Goal: Information Seeking & Learning: Compare options

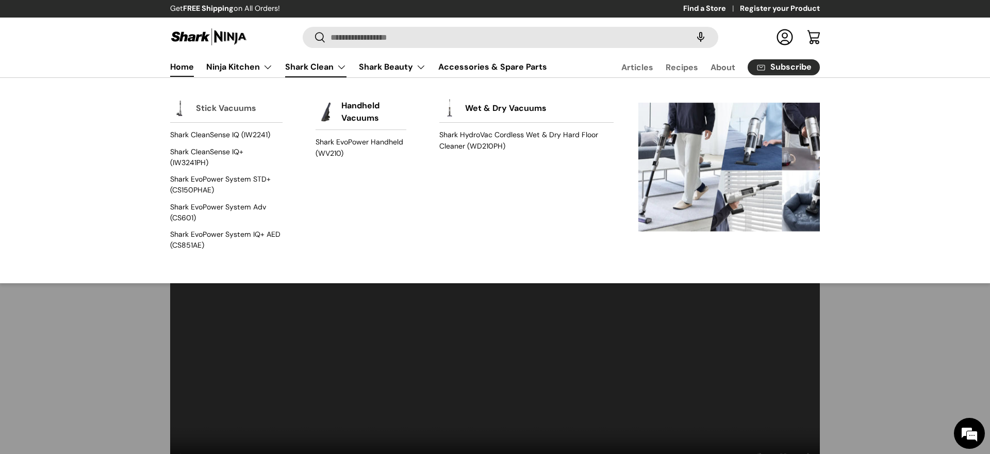
click at [232, 104] on link "Stick Vacuums" at bounding box center [226, 108] width 60 height 23
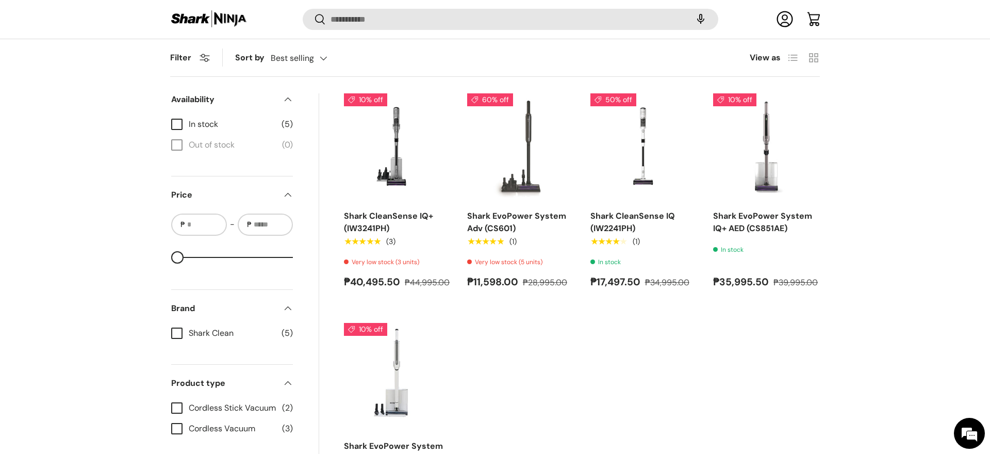
scroll to position [349, 0]
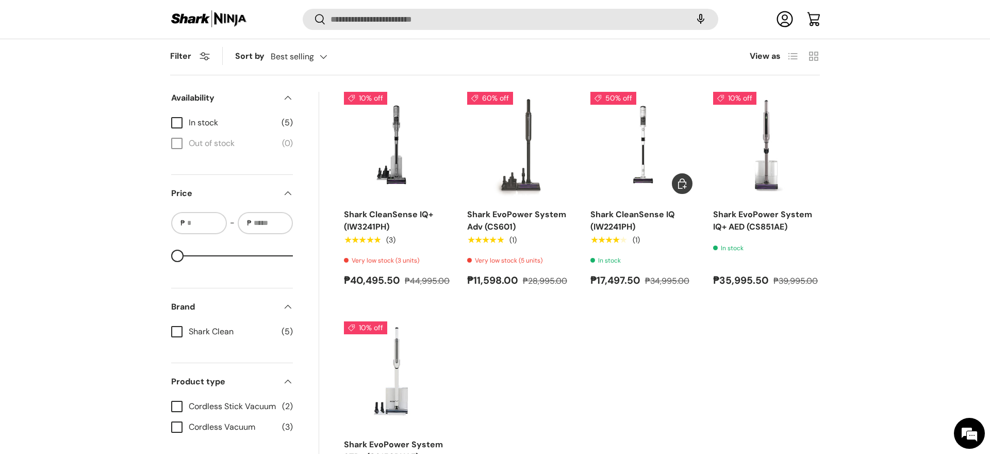
click at [0, 0] on img "Shark CleanSense IQ (IW2241PH)" at bounding box center [0, 0] width 0 height 0
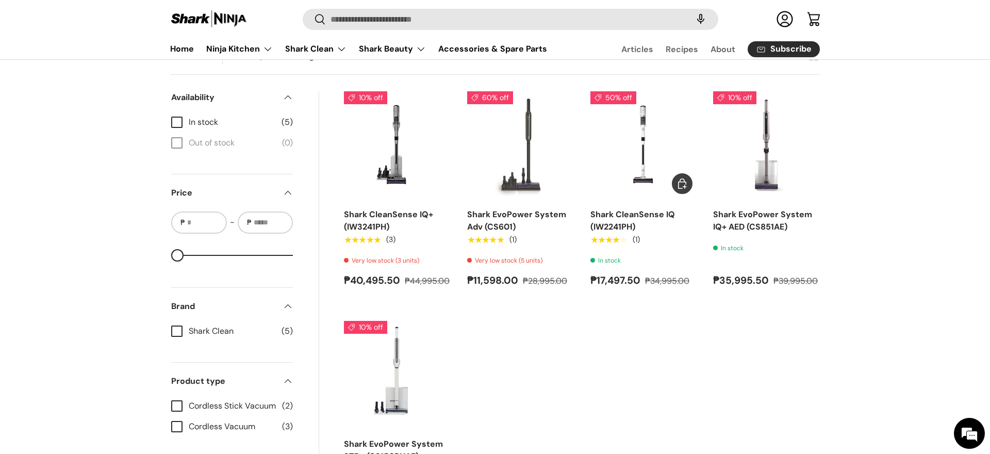
click at [0, 0] on img "Shark CleanSense IQ (IW2241PH)" at bounding box center [0, 0] width 0 height 0
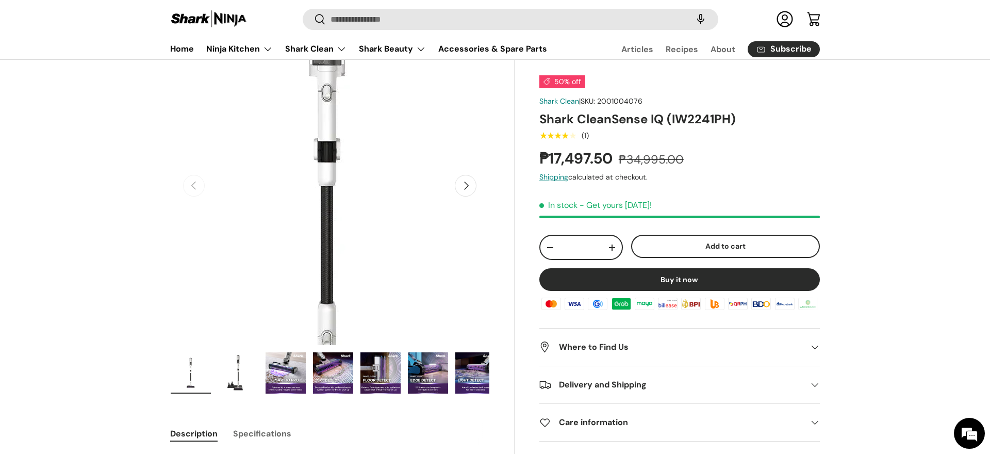
scroll to position [73, 0]
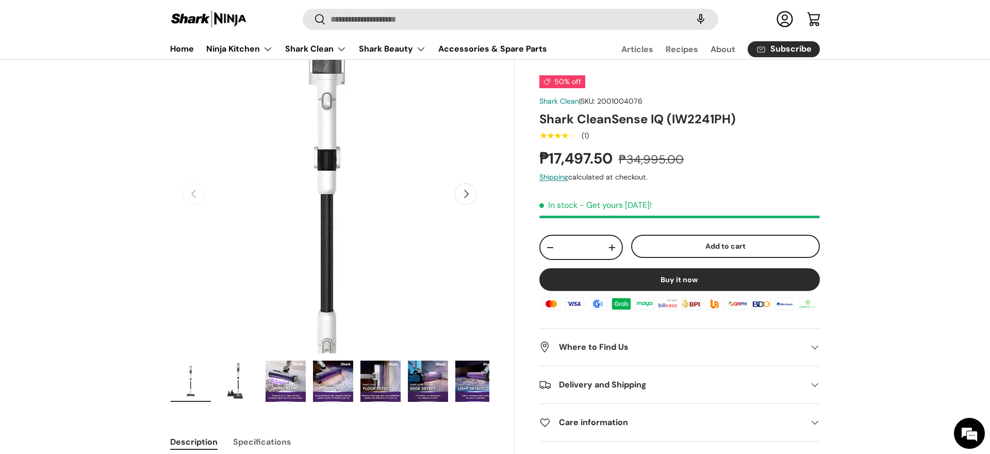
click at [465, 192] on button "Next" at bounding box center [466, 194] width 22 height 22
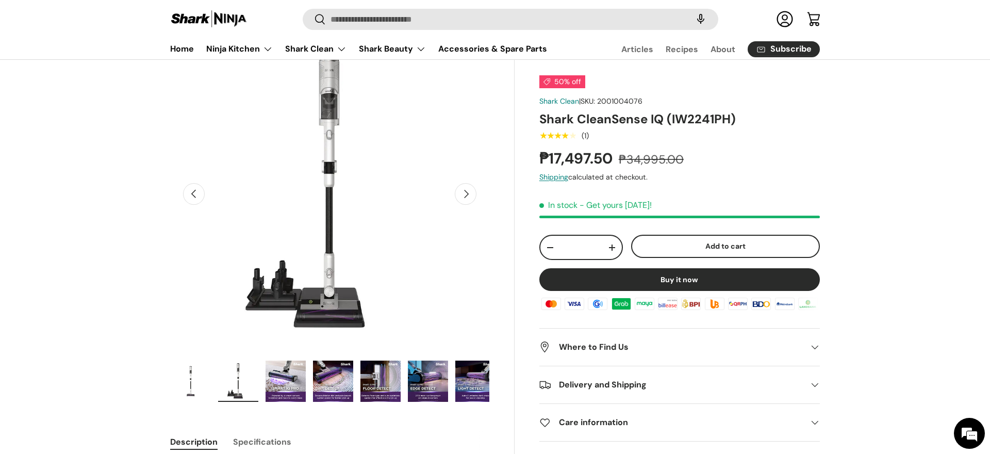
click at [465, 192] on button "Next" at bounding box center [466, 194] width 22 height 22
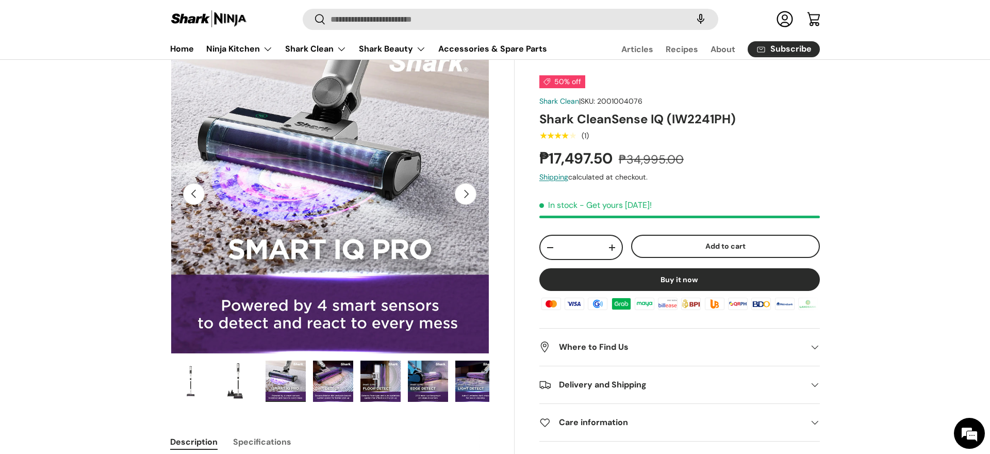
click at [465, 192] on button "Next" at bounding box center [466, 194] width 22 height 22
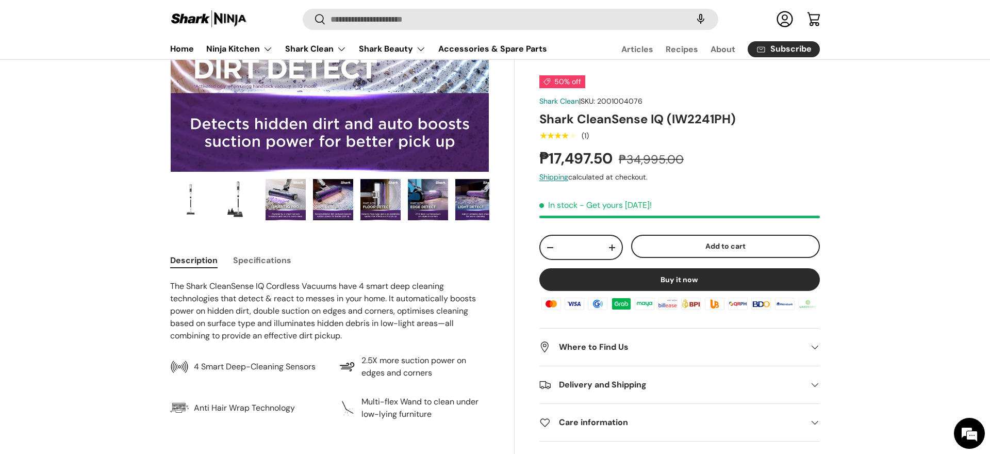
scroll to position [296, 0]
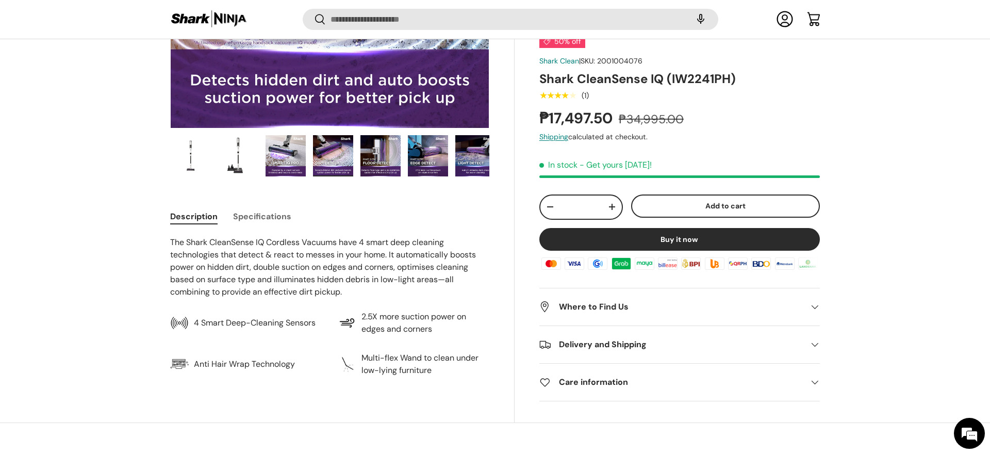
click at [655, 299] on summary "Where to Find Us" at bounding box center [679, 306] width 281 height 37
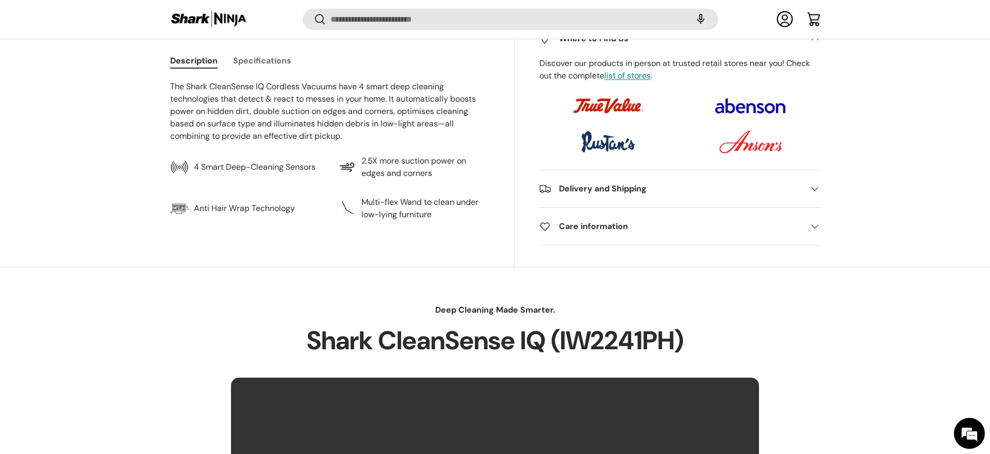
scroll to position [452, 0]
click at [633, 229] on h2 "Care information" at bounding box center [671, 226] width 264 height 12
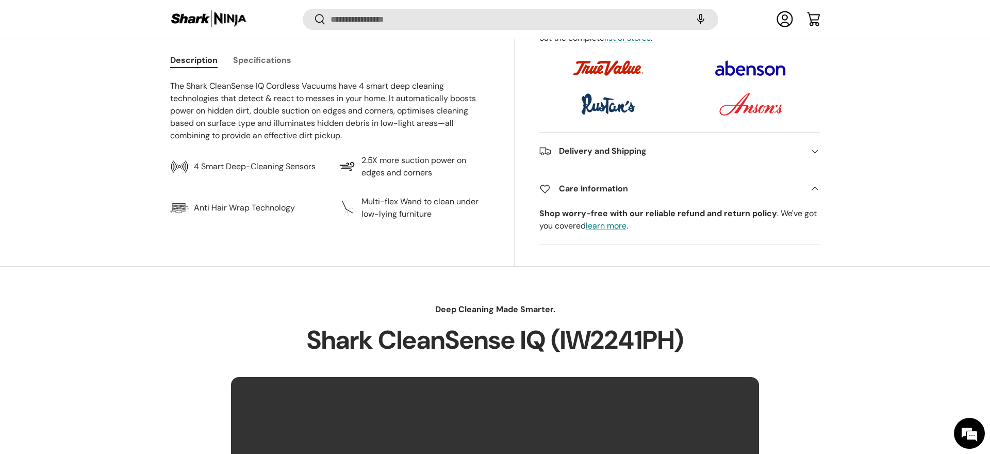
click at [623, 196] on summary "Care information" at bounding box center [679, 188] width 281 height 37
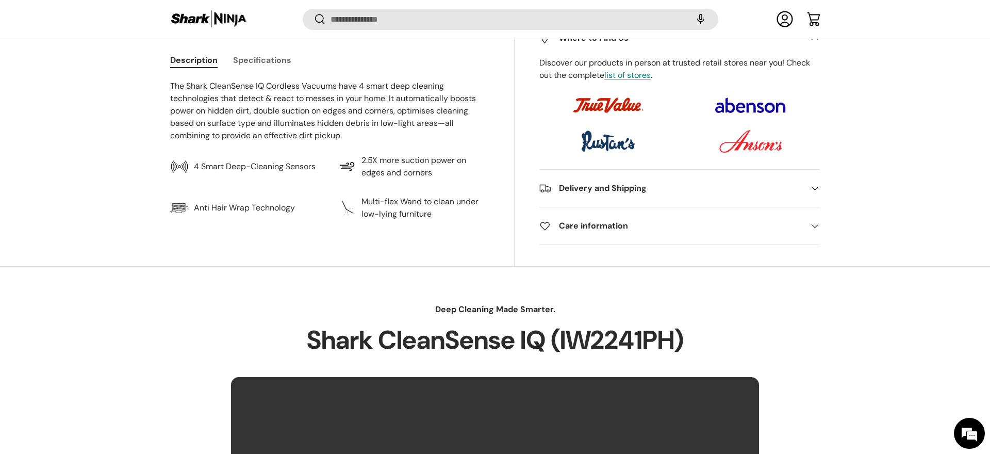
click at [658, 191] on h2 "Delivery and Shipping" at bounding box center [671, 188] width 264 height 12
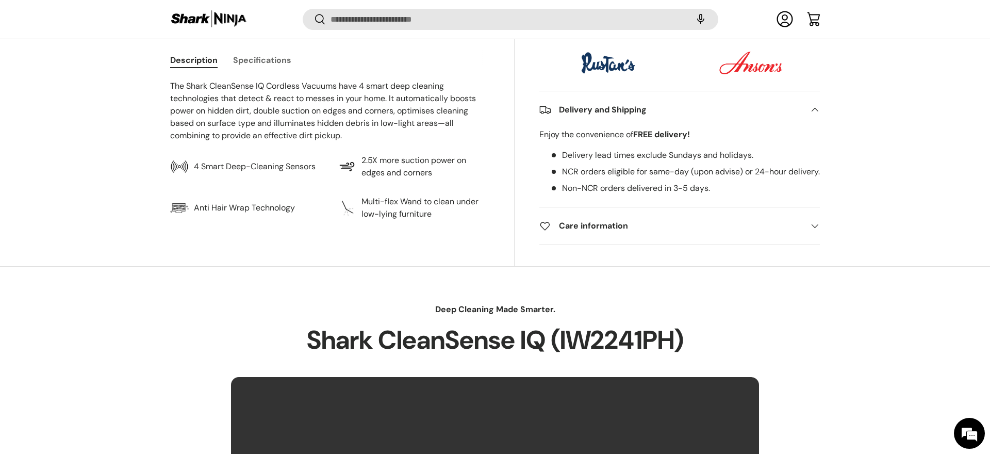
click at [649, 228] on h2 "Care information" at bounding box center [671, 226] width 264 height 12
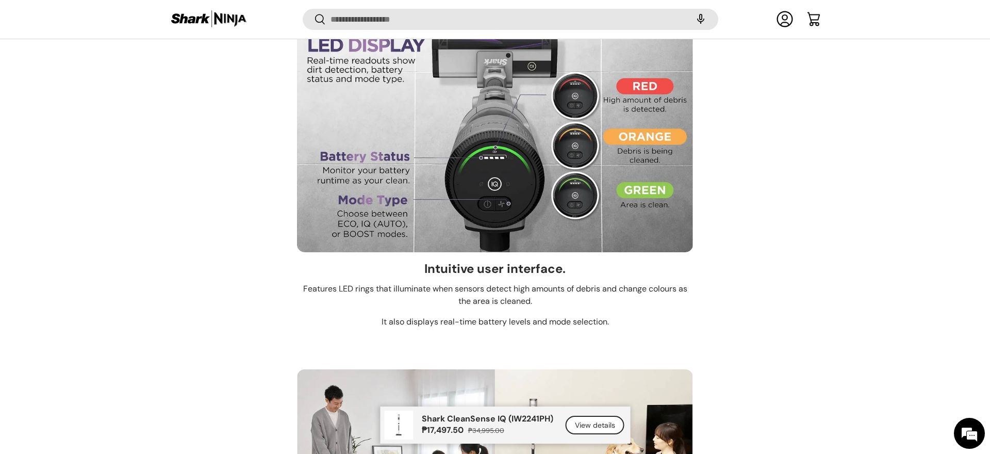
scroll to position [5028, 0]
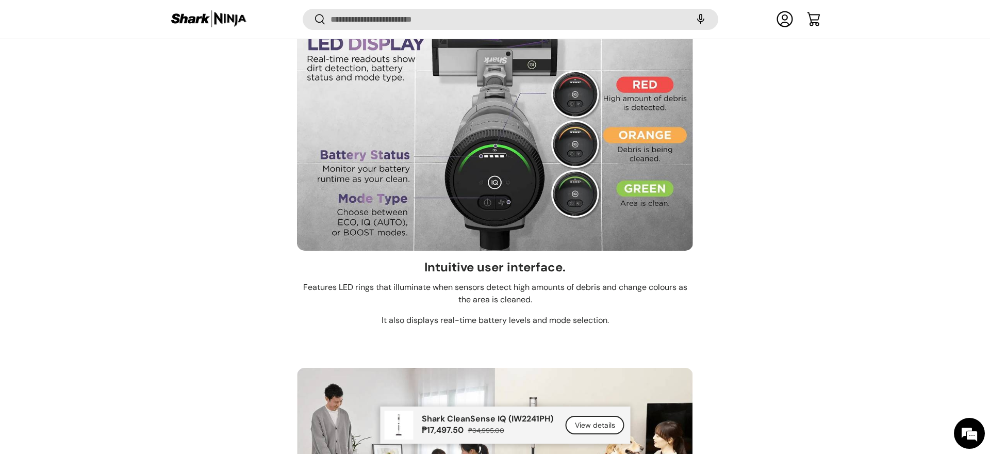
click at [761, 175] on li "Intuitive user interface. Features LED rings that illuminate when sensors detec…" at bounding box center [495, 180] width 650 height 309
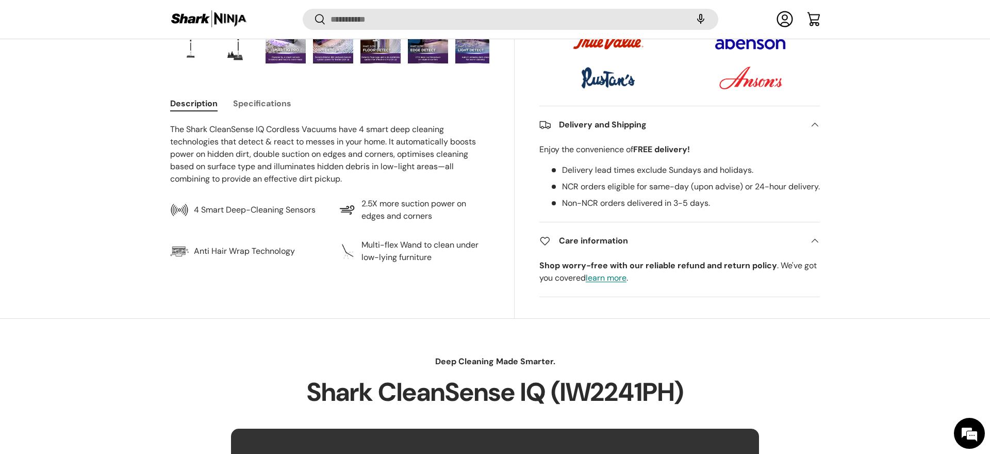
scroll to position [418, 0]
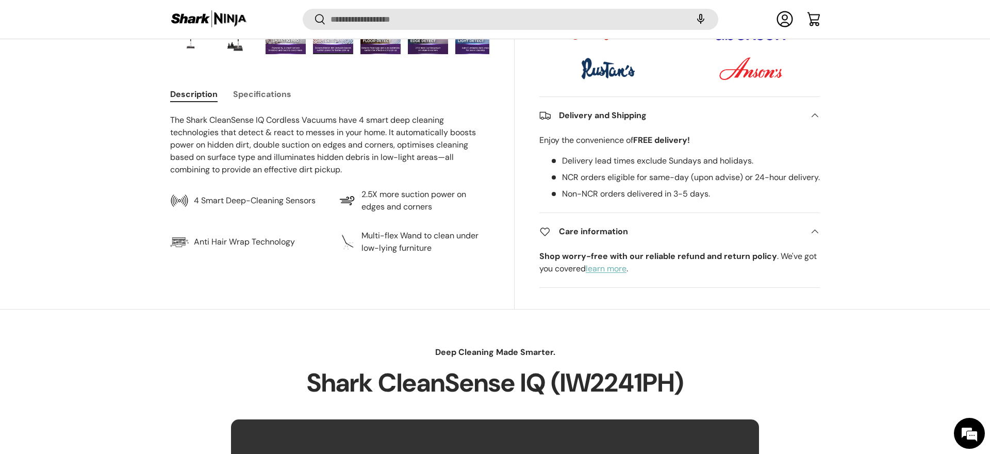
click at [618, 274] on link "learn more" at bounding box center [606, 268] width 41 height 11
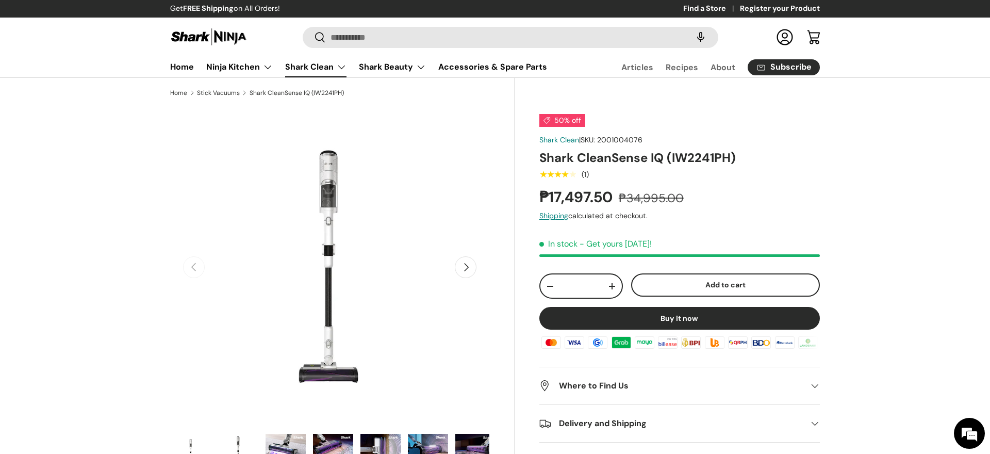
click at [302, 67] on link "Shark Clean" at bounding box center [315, 67] width 61 height 21
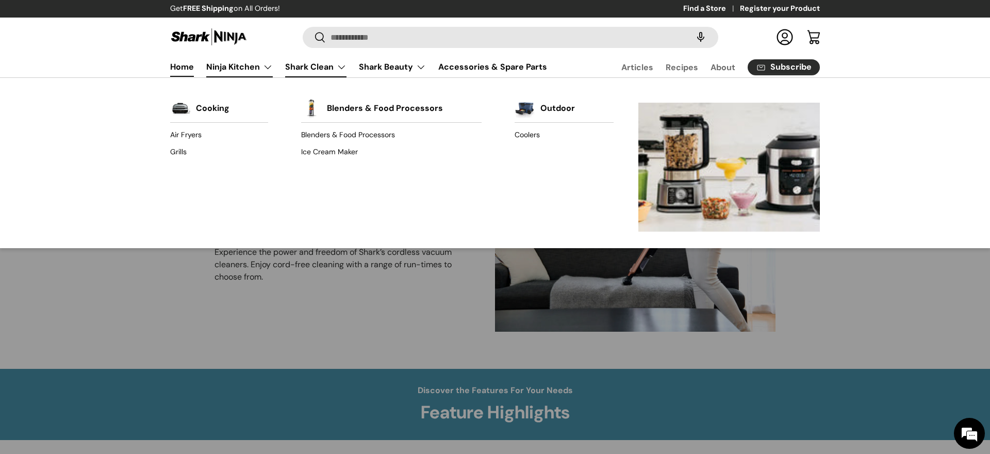
click at [181, 62] on link "Home" at bounding box center [182, 67] width 24 height 20
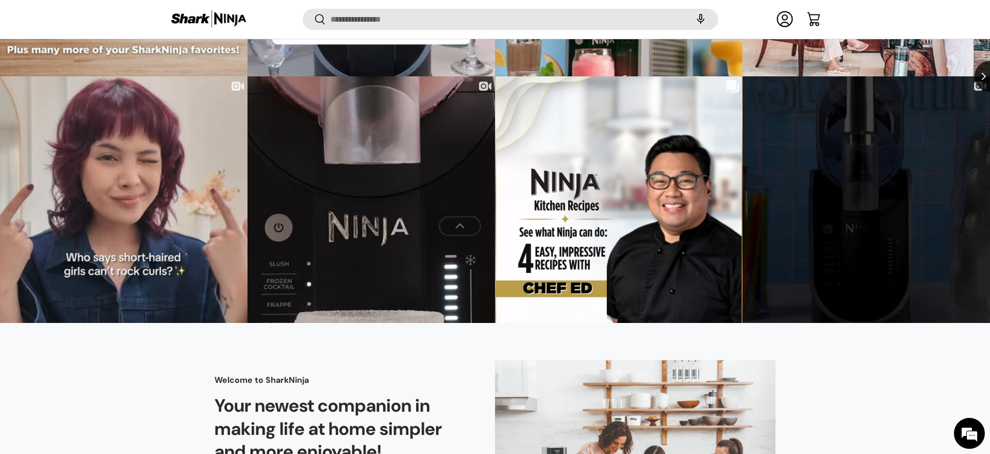
scroll to position [1825, 0]
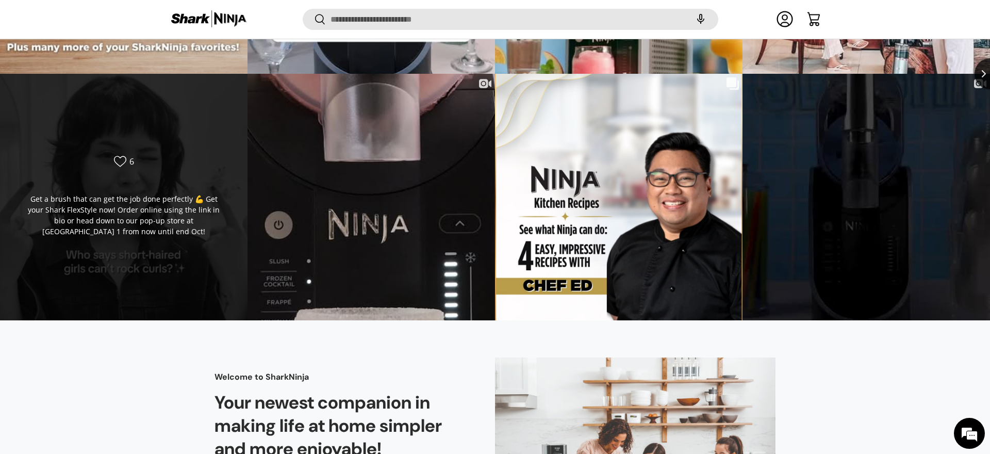
click at [180, 133] on div "Likes Count 6 Get a brush that can get the job done perfectly 💪 Get your Shark …" at bounding box center [123, 197] width 249 height 248
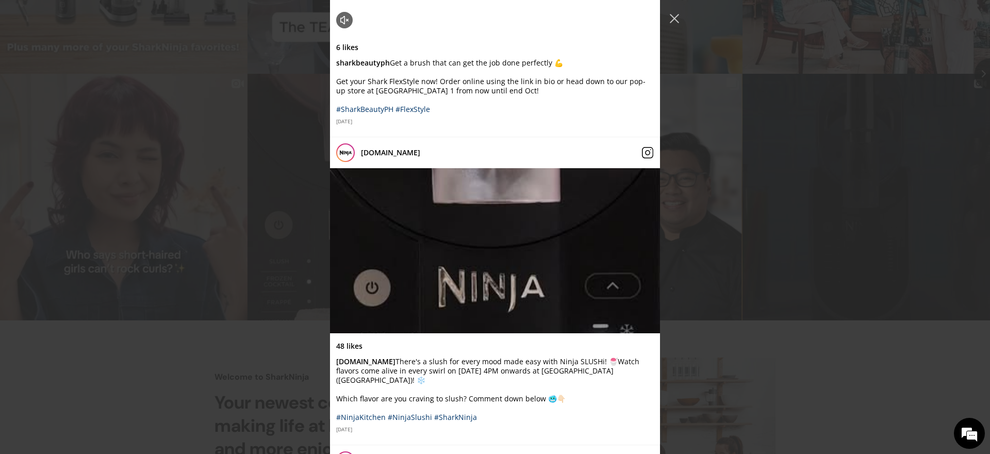
scroll to position [813, 0]
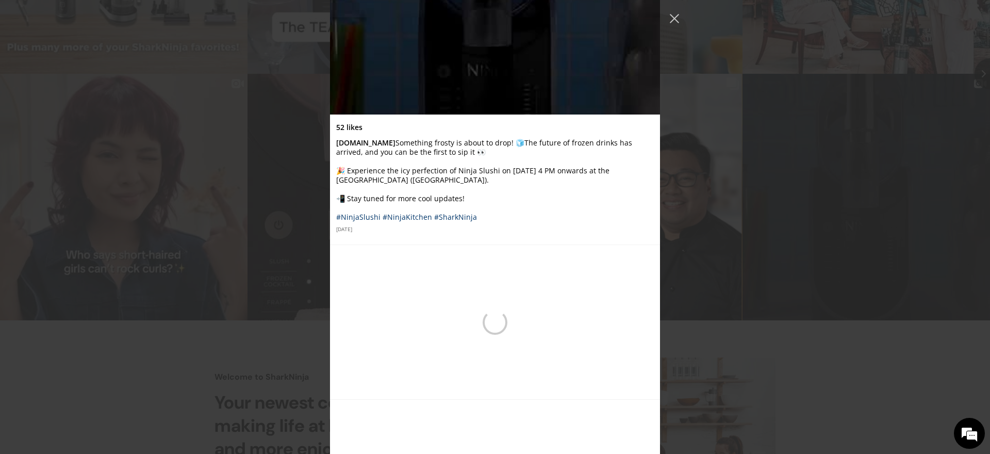
click at [249, 261] on div "sharkninjaph" at bounding box center [495, 227] width 990 height 454
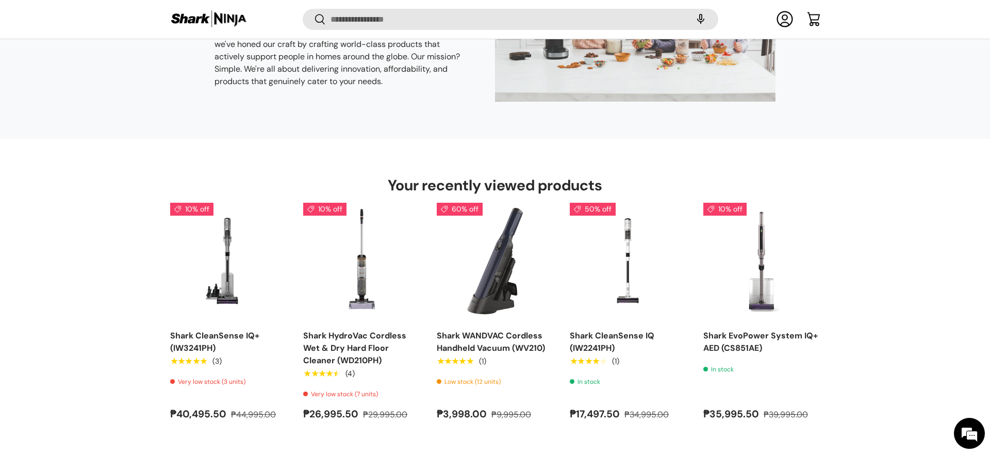
scroll to position [2269, 0]
click at [0, 0] on img "Shark CleanSense IQ (IW2241PH)" at bounding box center [0, 0] width 0 height 0
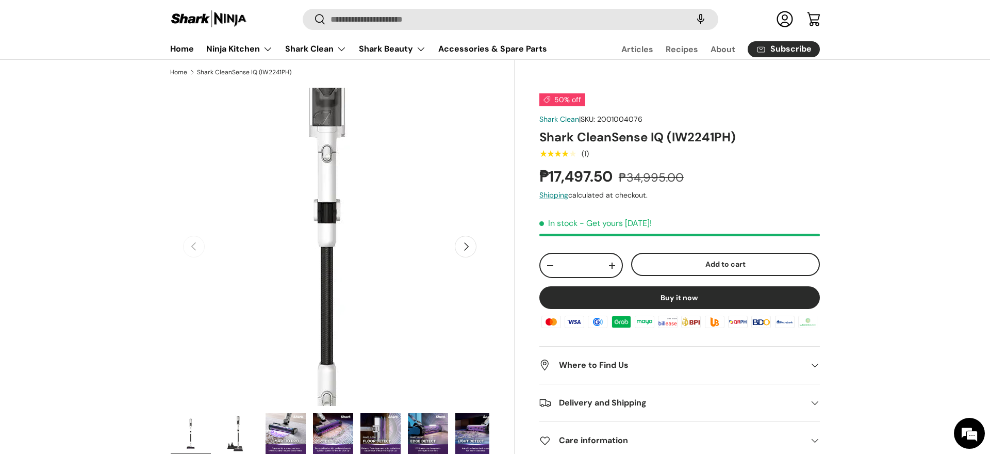
scroll to position [79, 0]
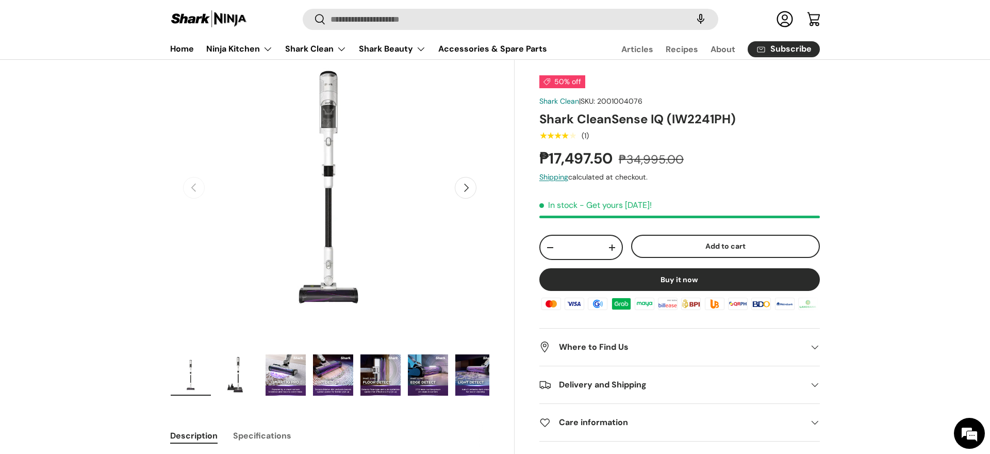
click at [224, 375] on img "Gallery Viewer" at bounding box center [238, 374] width 40 height 41
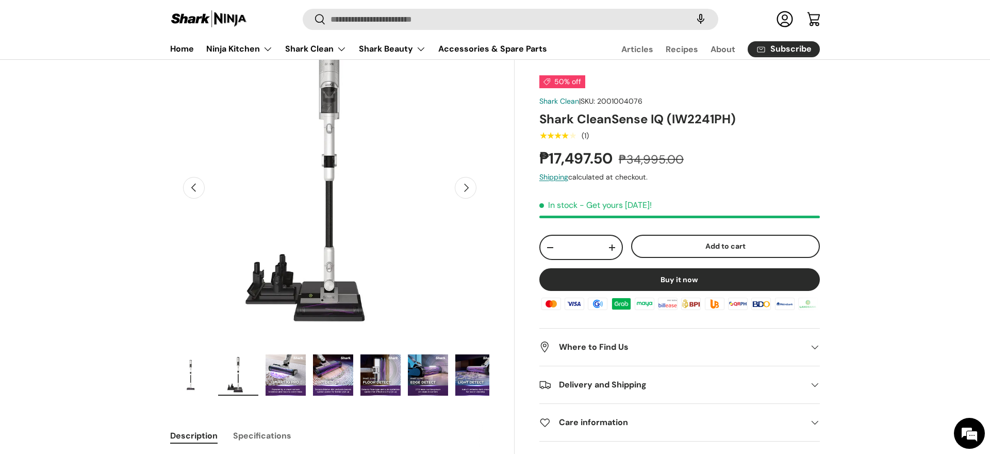
click at [268, 376] on img "Gallery Viewer" at bounding box center [286, 374] width 40 height 41
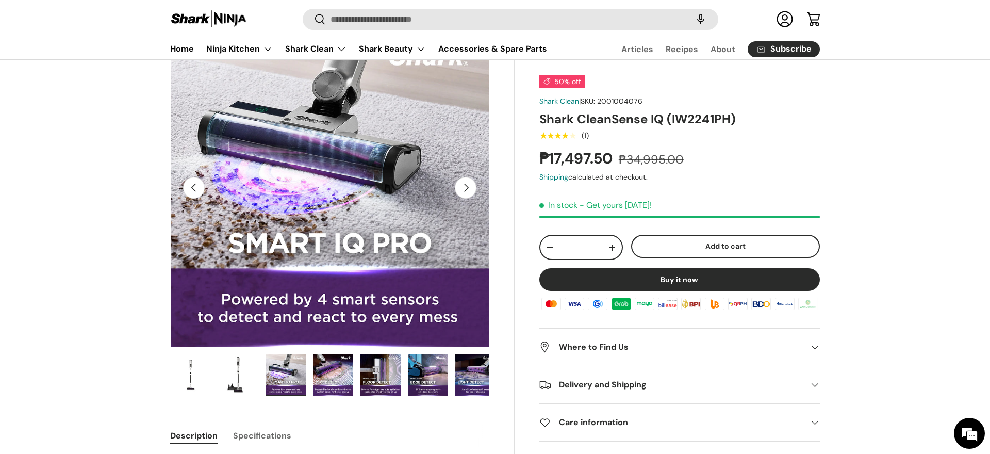
click at [330, 380] on img "Gallery Viewer" at bounding box center [333, 374] width 40 height 41
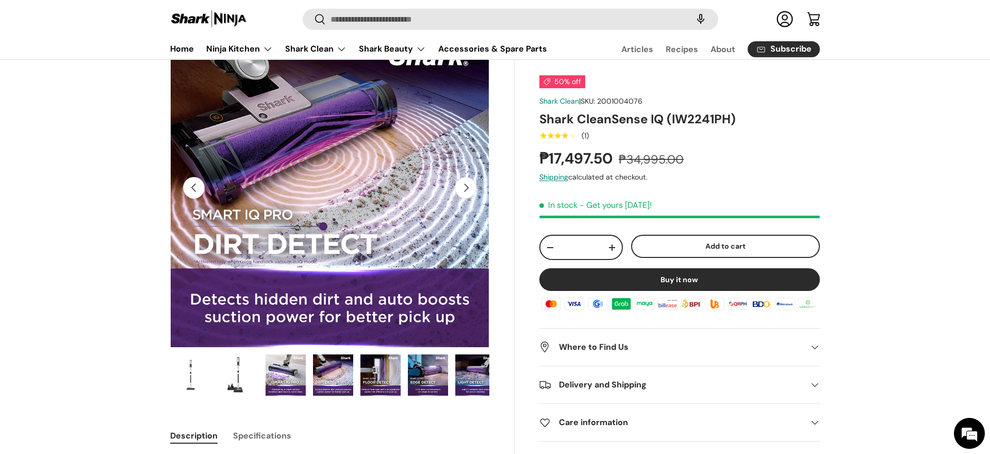
click at [372, 379] on img "Gallery Viewer" at bounding box center [380, 374] width 40 height 41
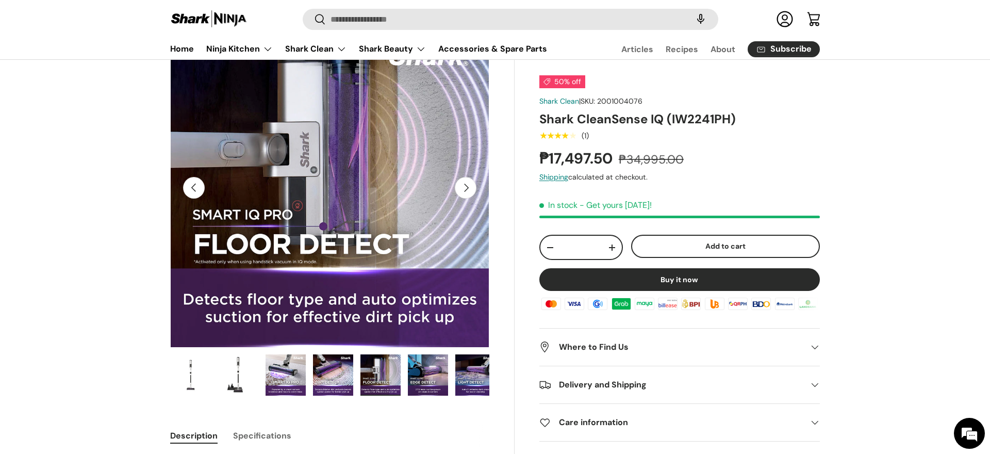
click at [429, 374] on img "Gallery Viewer" at bounding box center [428, 374] width 40 height 41
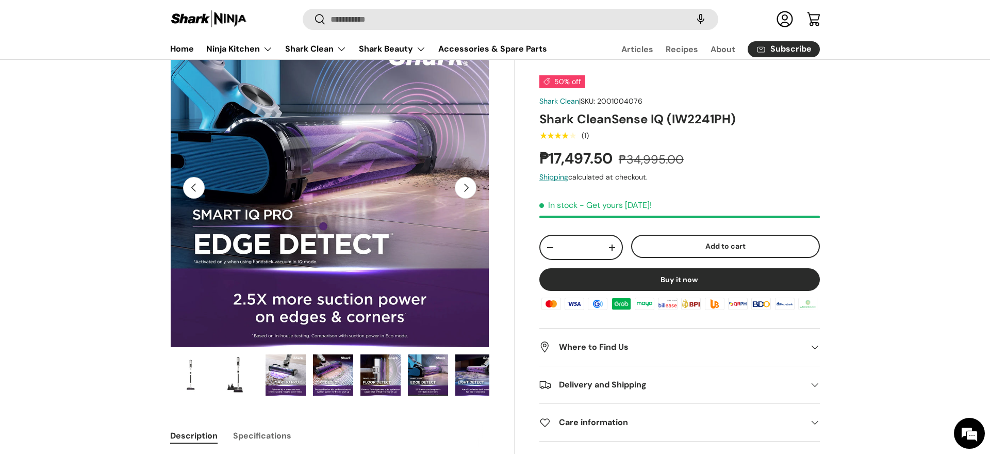
click at [469, 376] on img "Gallery Viewer" at bounding box center [475, 374] width 40 height 41
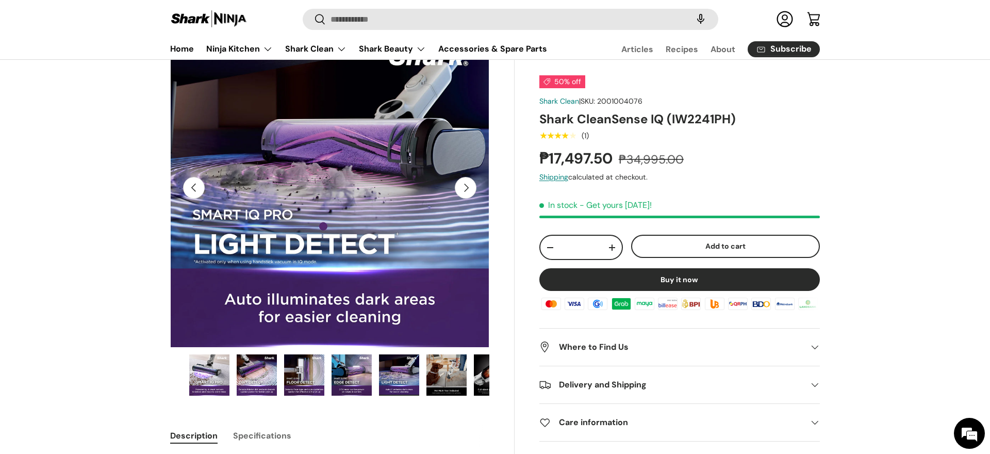
scroll to position [0, 102]
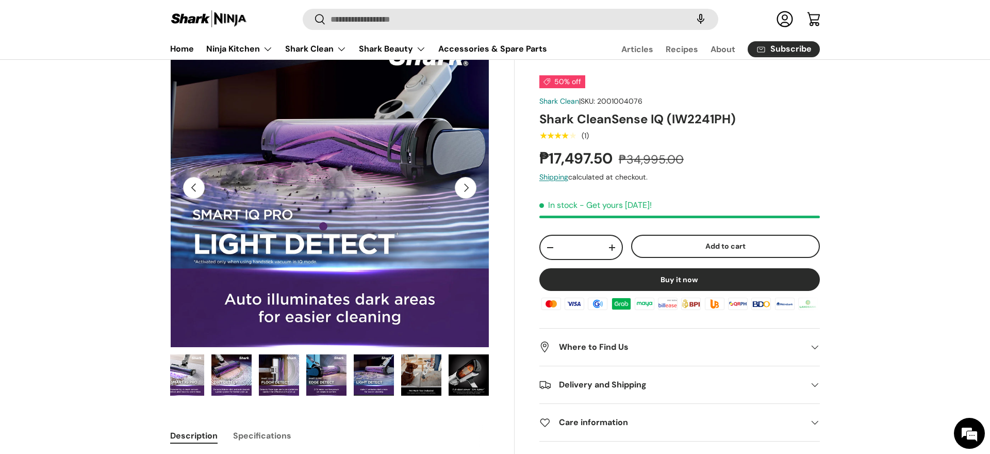
click at [469, 376] on img "Gallery Viewer" at bounding box center [469, 374] width 40 height 41
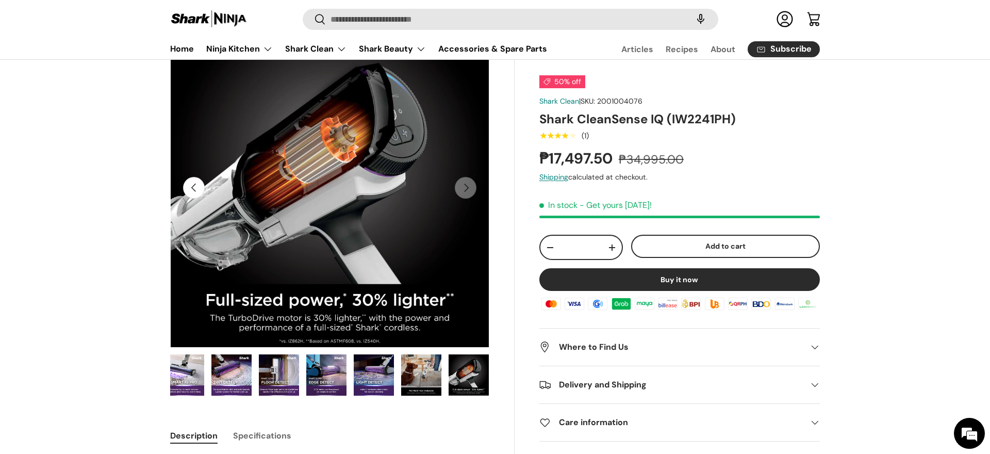
click at [429, 375] on img "Gallery Viewer" at bounding box center [421, 374] width 40 height 41
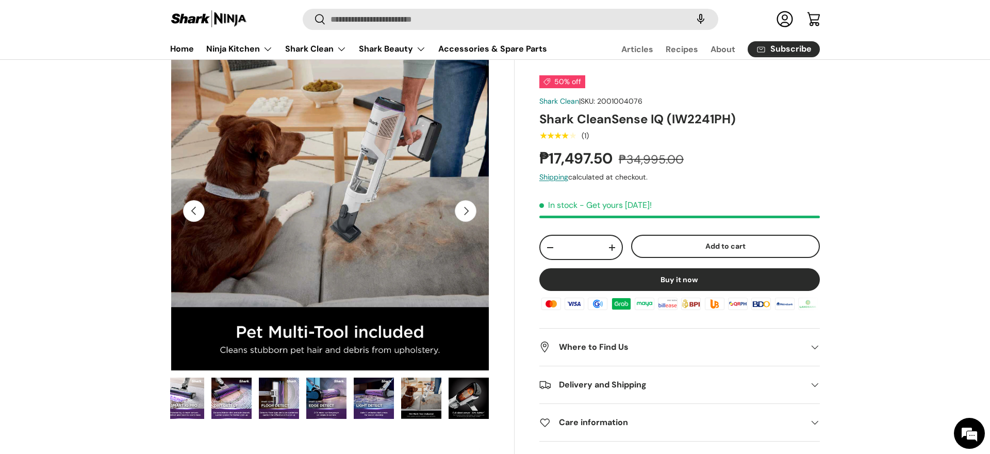
scroll to position [59, 0]
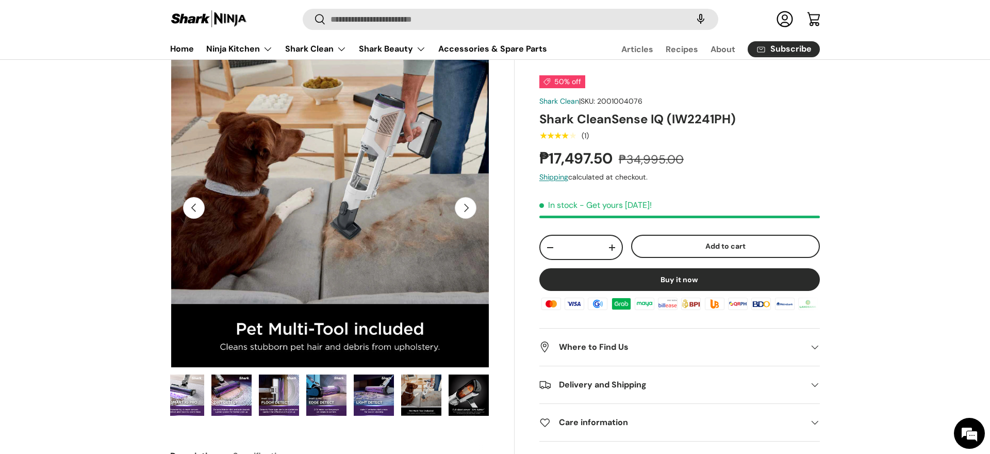
click at [464, 387] on img "Gallery Viewer" at bounding box center [469, 394] width 40 height 41
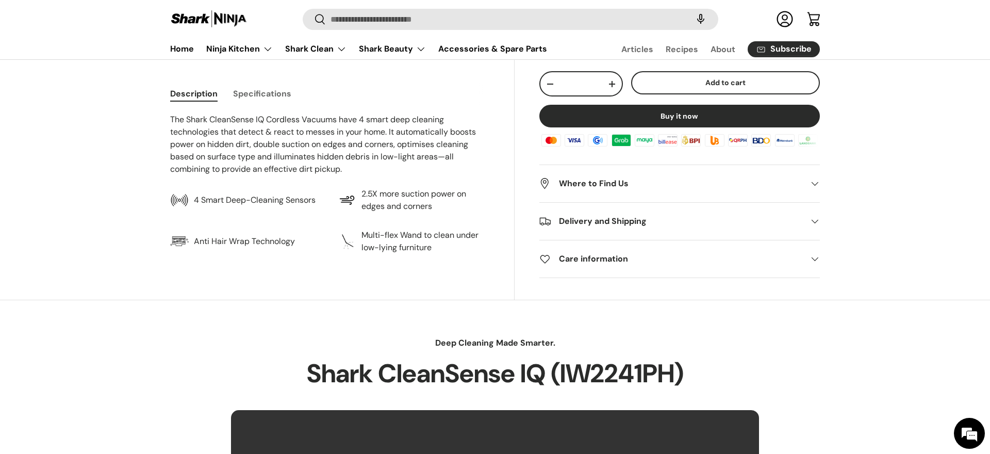
scroll to position [419, 0]
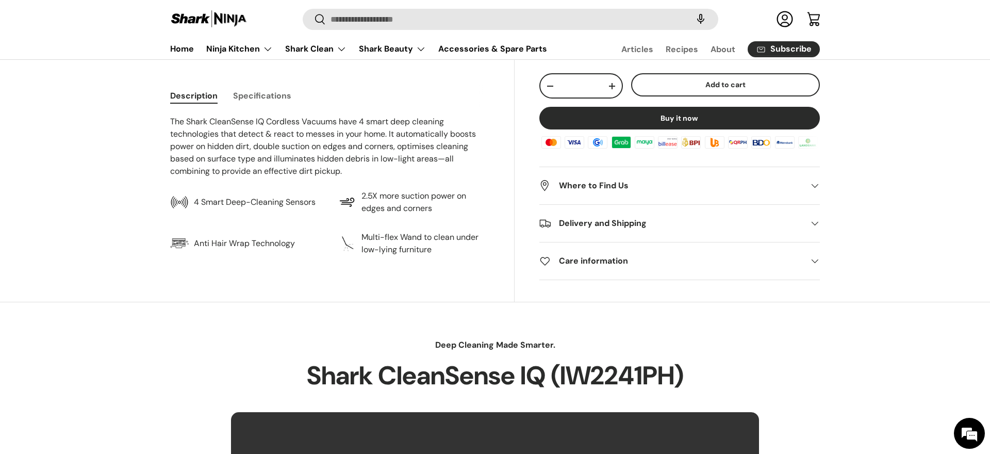
click at [261, 92] on button "Specifications" at bounding box center [262, 95] width 58 height 23
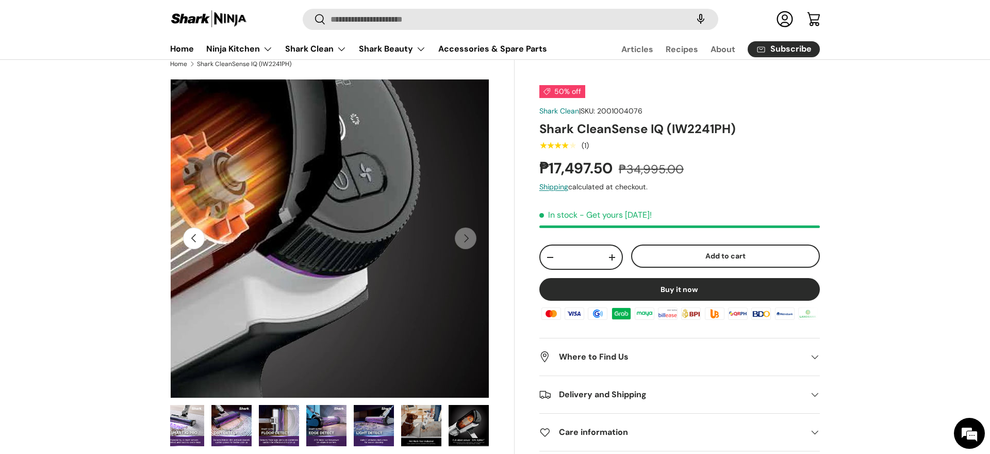
scroll to position [92, 0]
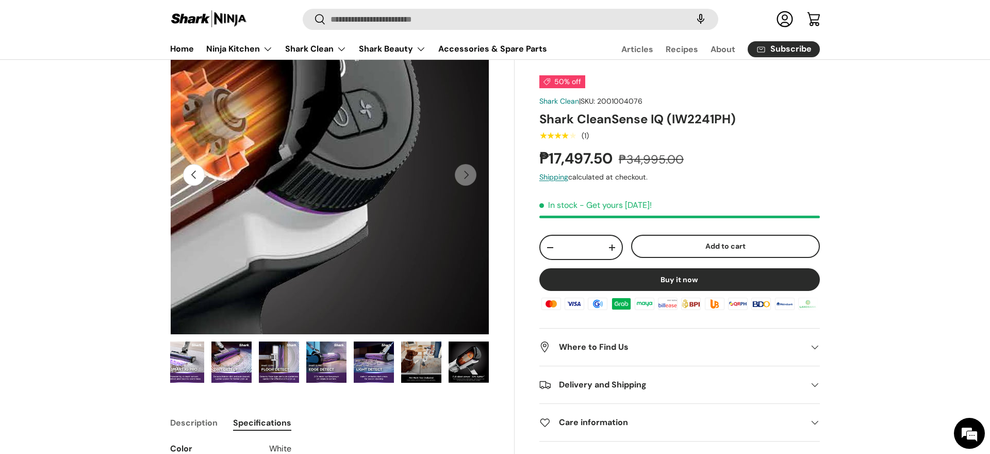
click at [432, 220] on img "Gallery Viewer" at bounding box center [329, 174] width 319 height 319
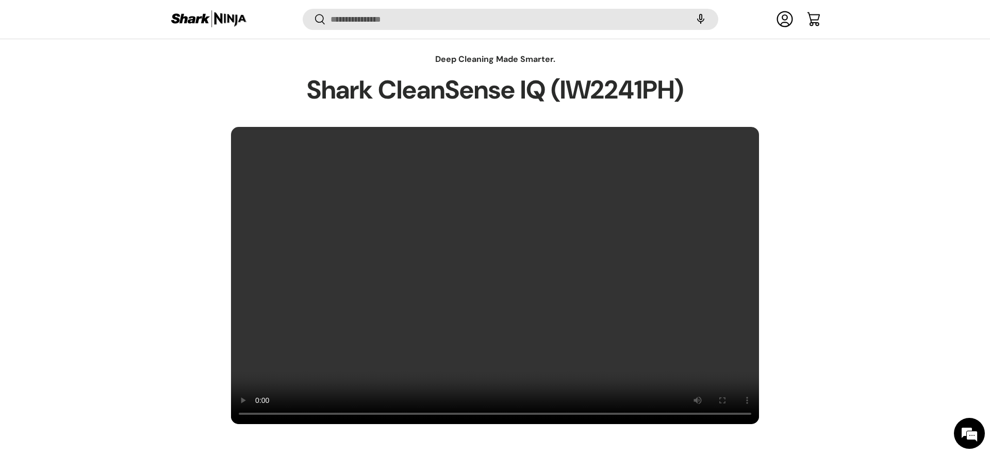
scroll to position [889, 0]
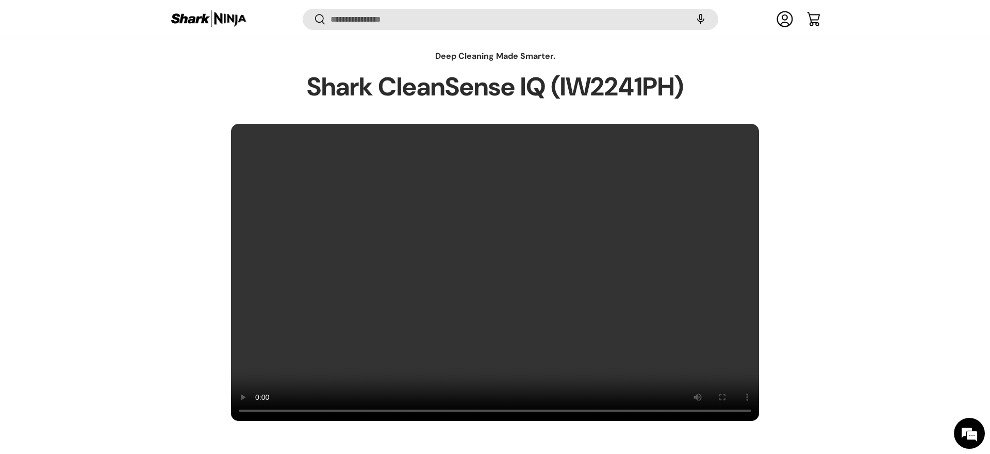
click at [437, 213] on video at bounding box center [495, 272] width 529 height 299
click at [830, 374] on div "Deep Cleaning Made Smarter. Shark CleanSense IQ (IW2241PH)" at bounding box center [495, 235] width 716 height 371
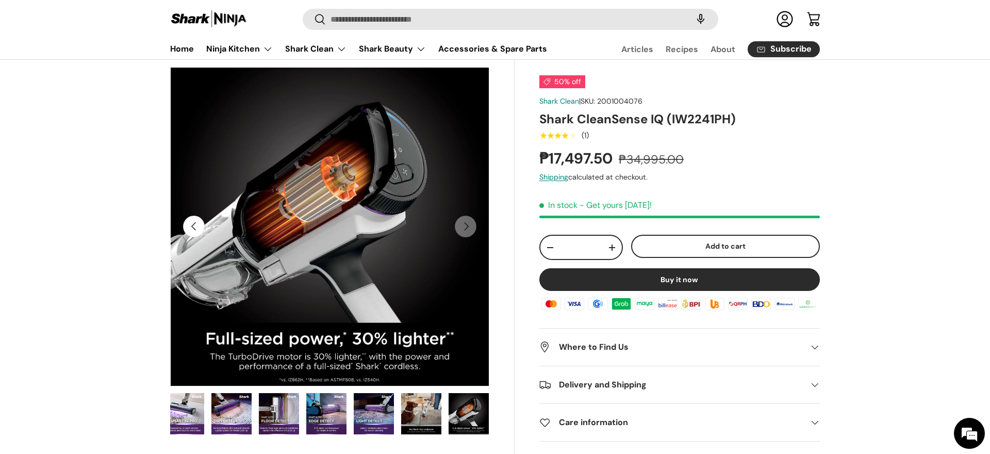
scroll to position [0, 0]
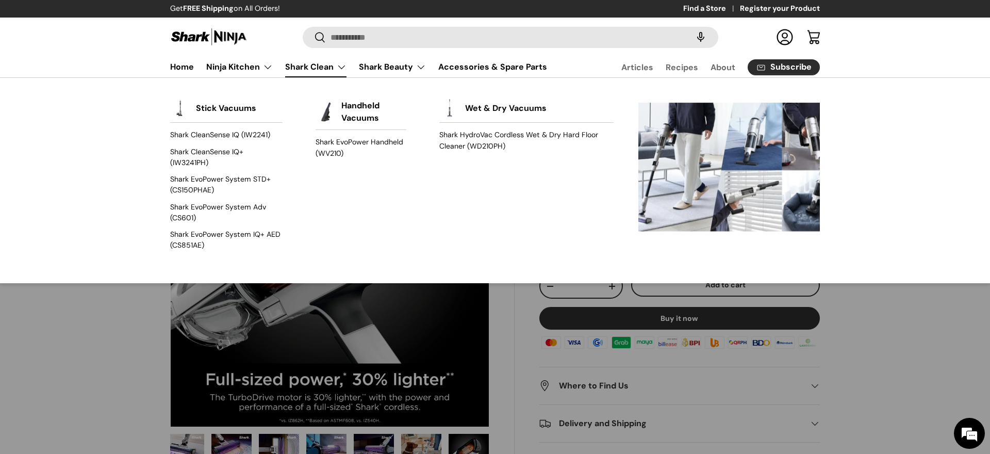
click at [343, 68] on link "Shark Clean" at bounding box center [315, 67] width 61 height 21
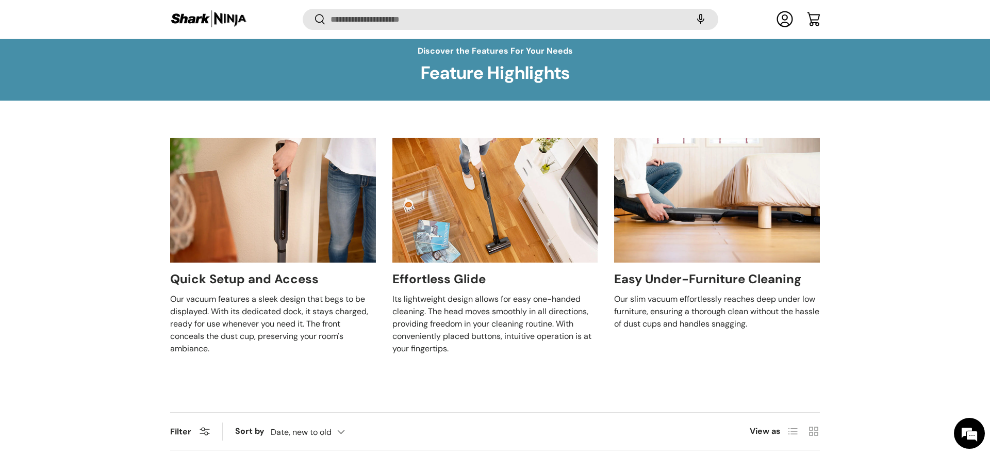
scroll to position [341, 0]
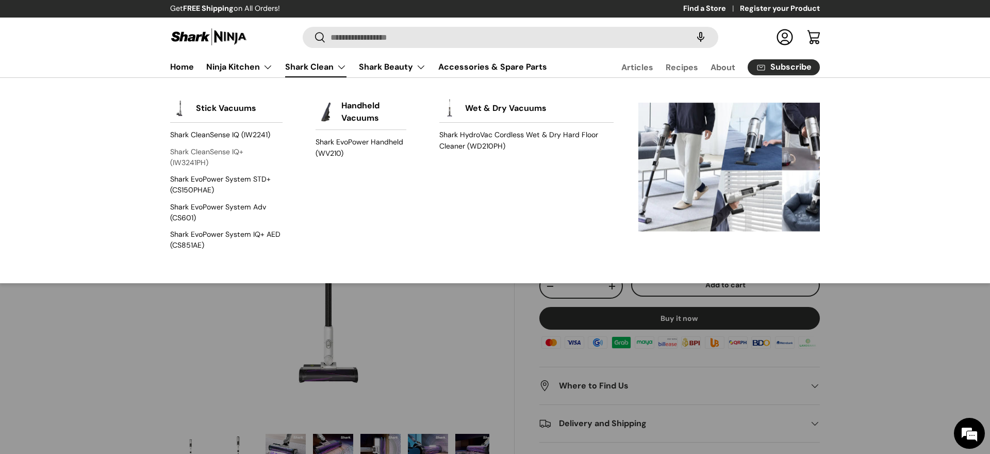
click at [220, 152] on link "Shark CleanSense IQ+ (IW3241PH)" at bounding box center [226, 156] width 112 height 27
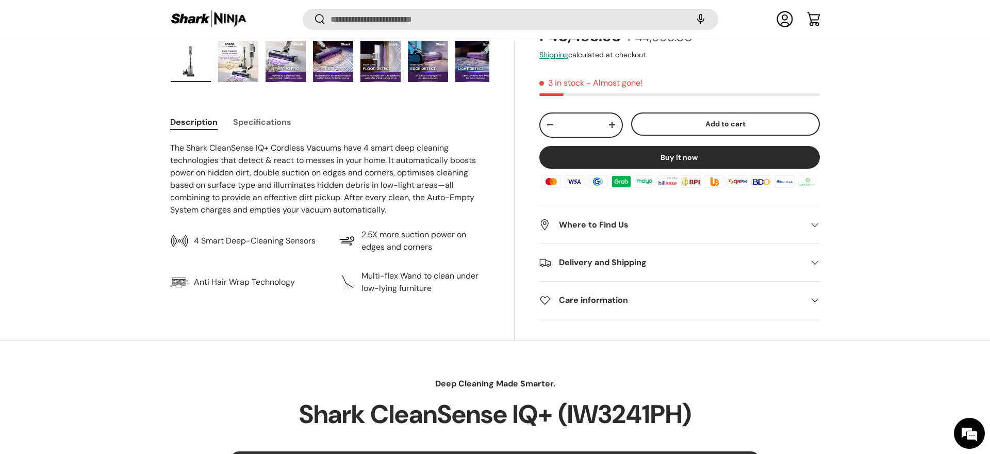
scroll to position [389, 0]
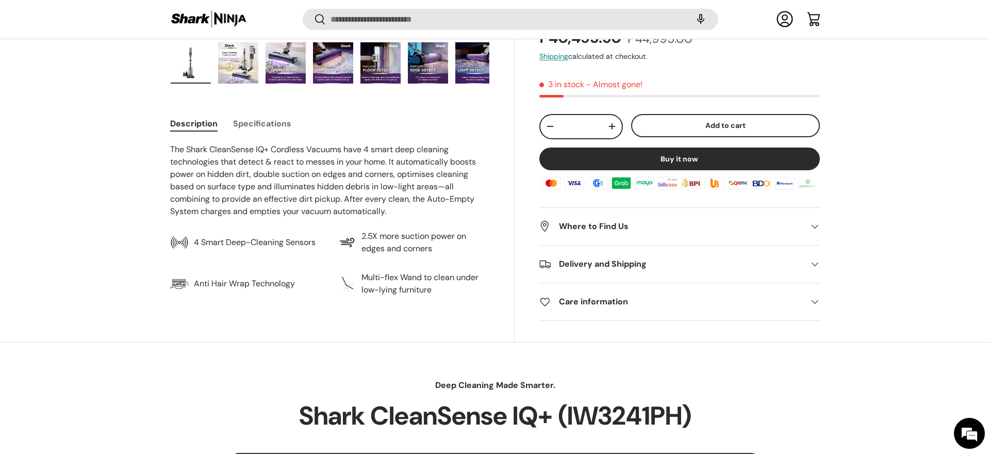
click at [246, 126] on button "Specifications" at bounding box center [262, 123] width 58 height 23
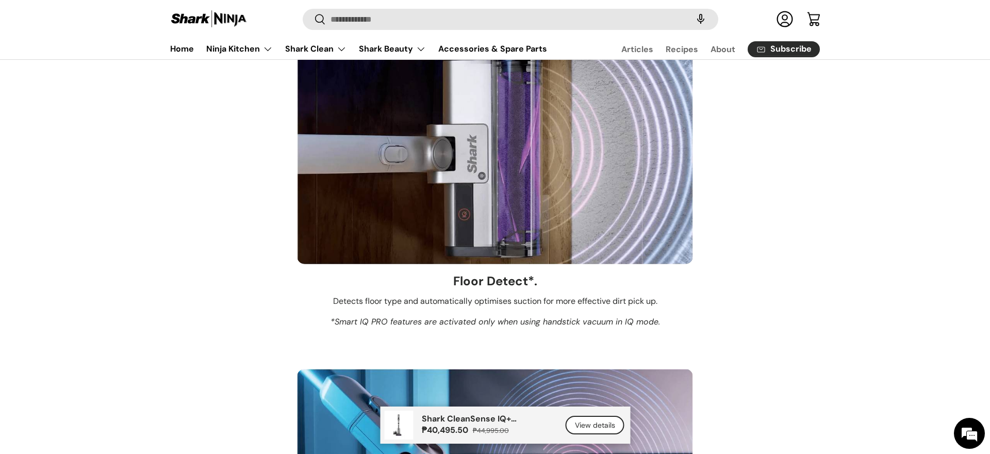
scroll to position [2281, 0]
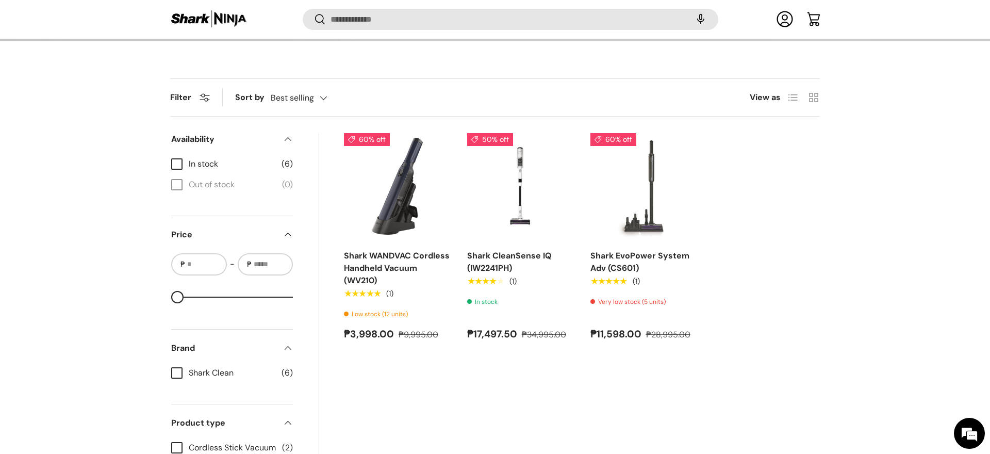
scroll to position [642, 0]
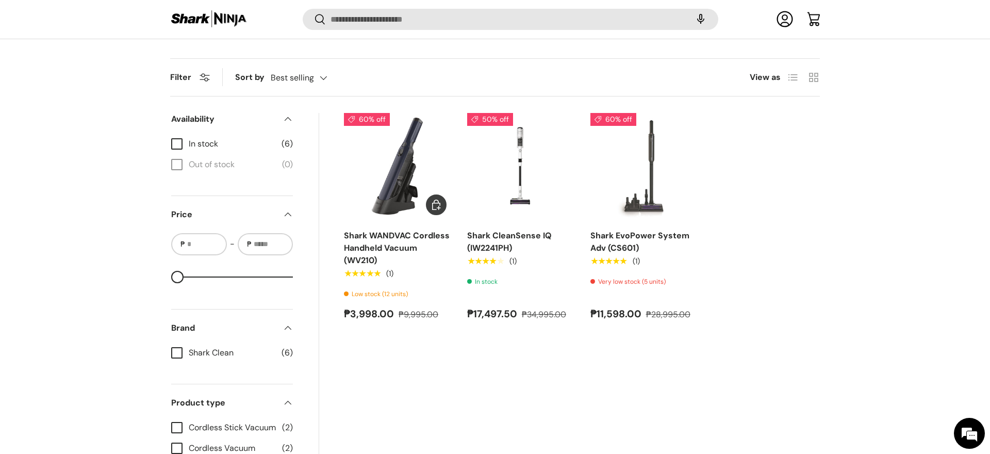
click at [0, 0] on img "Shark WANDVAC Cordless Handheld Vacuum (WV210)" at bounding box center [0, 0] width 0 height 0
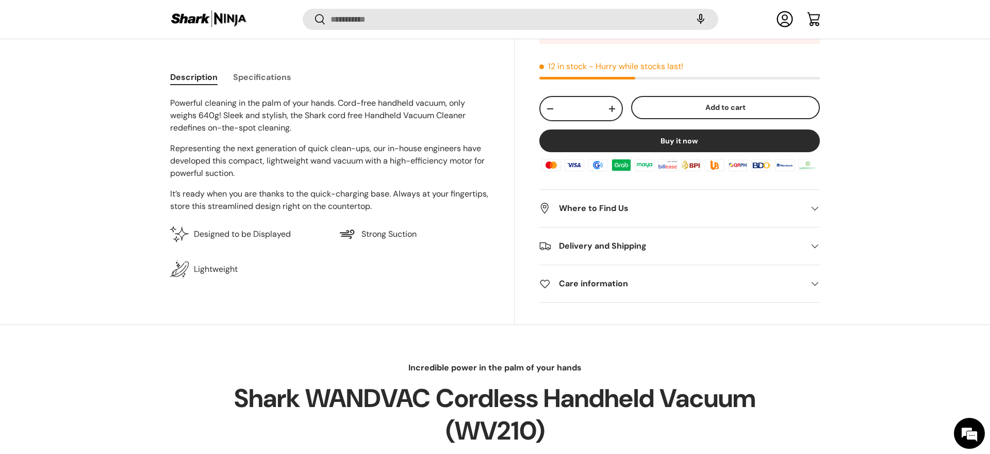
scroll to position [437, 0]
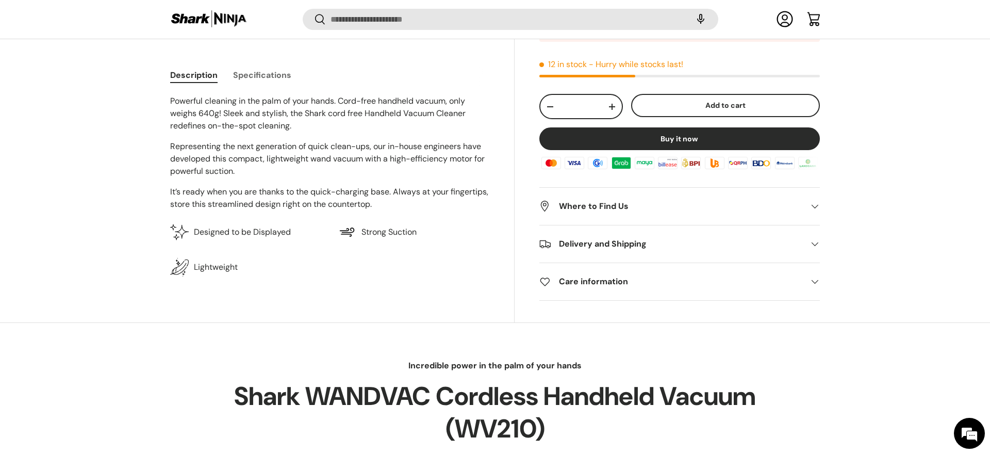
click at [253, 81] on button "Specifications" at bounding box center [262, 74] width 58 height 23
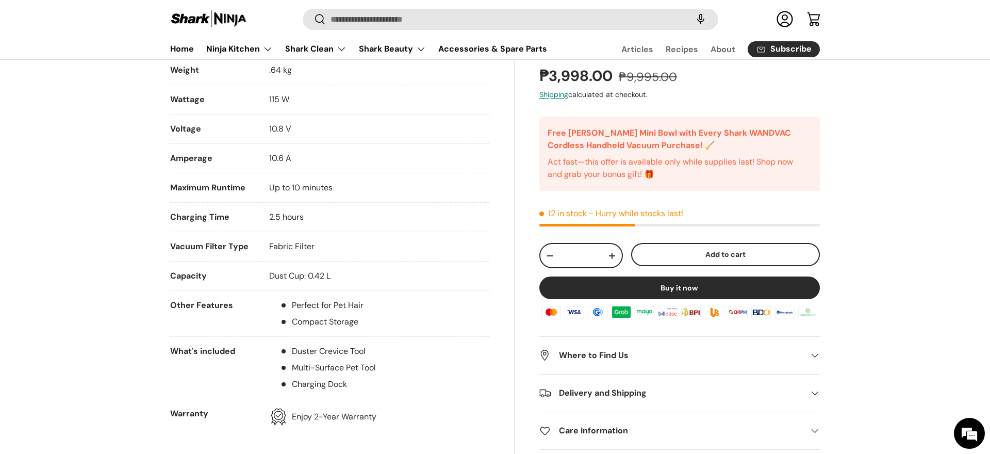
scroll to position [0, 0]
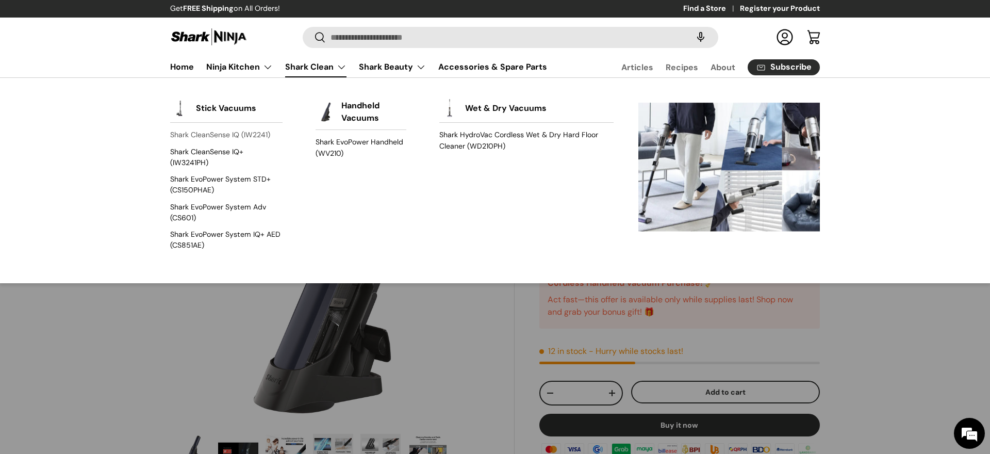
click at [251, 135] on link "Shark CleanSense IQ (IW2241)" at bounding box center [226, 135] width 112 height 17
